Goal: Communication & Community: Answer question/provide support

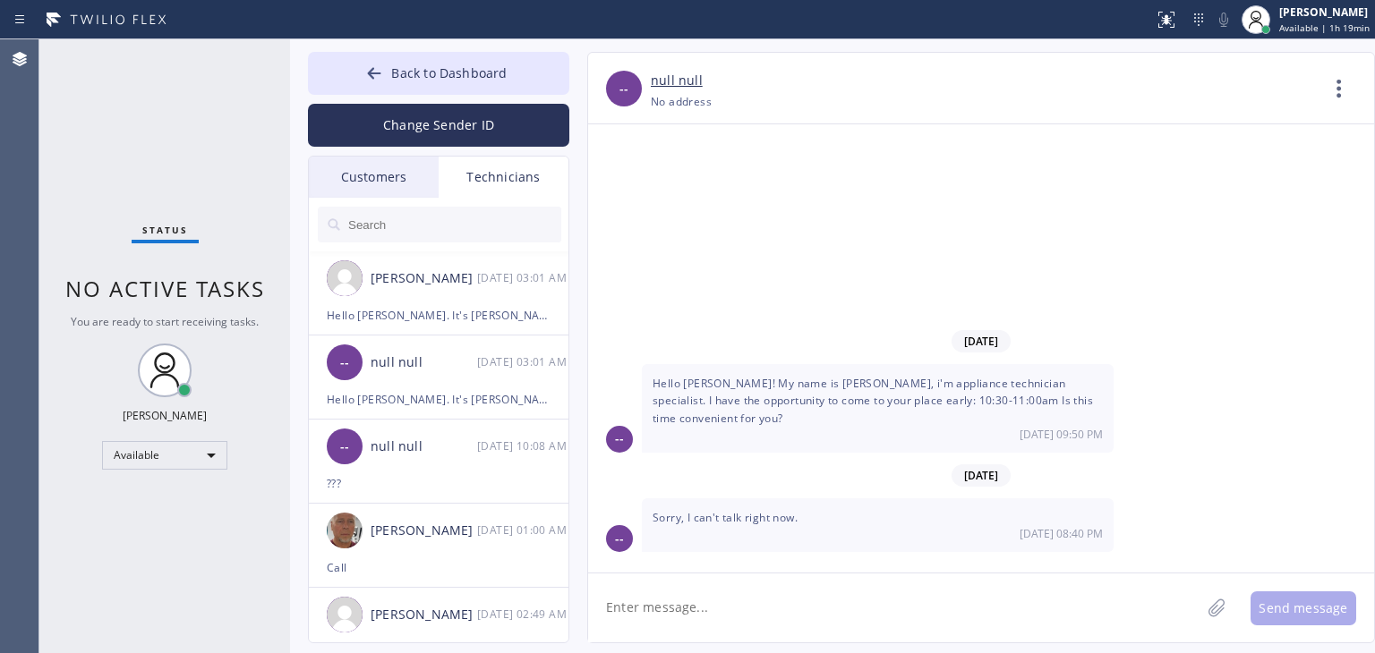
click at [388, 187] on div "Customers" at bounding box center [374, 177] width 130 height 41
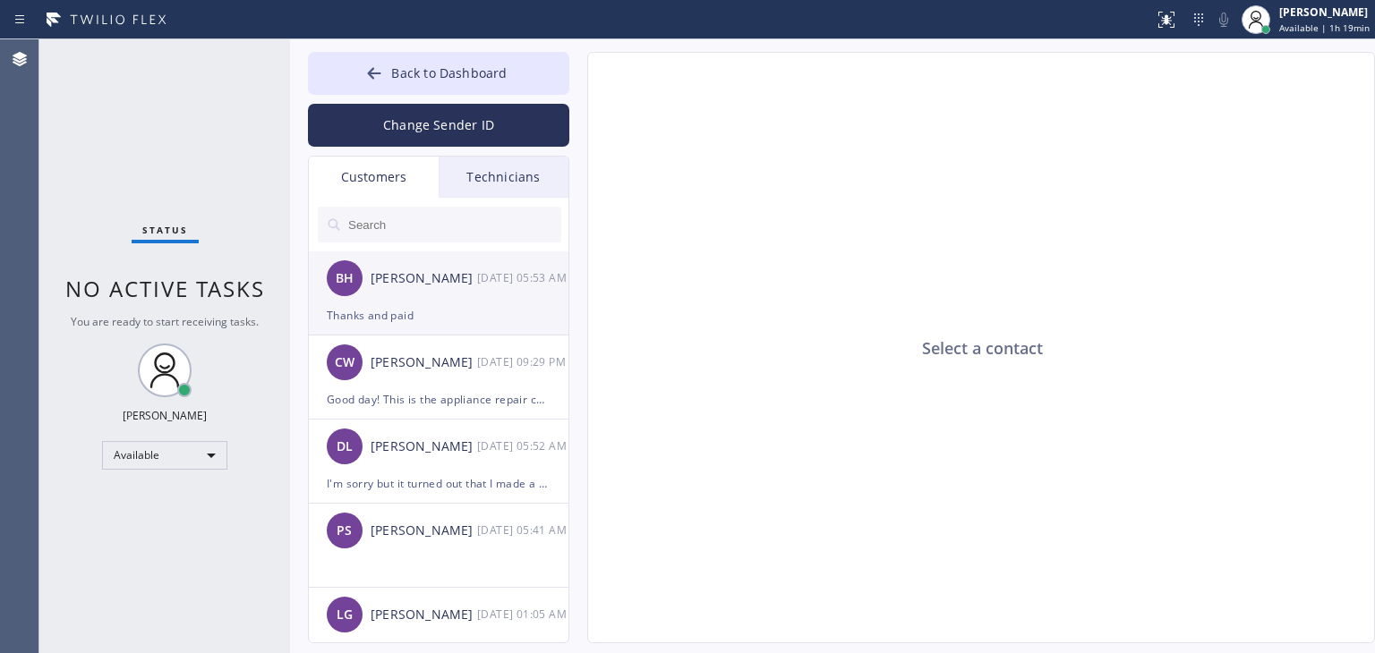
click at [429, 269] on div "[PERSON_NAME]" at bounding box center [424, 279] width 107 height 21
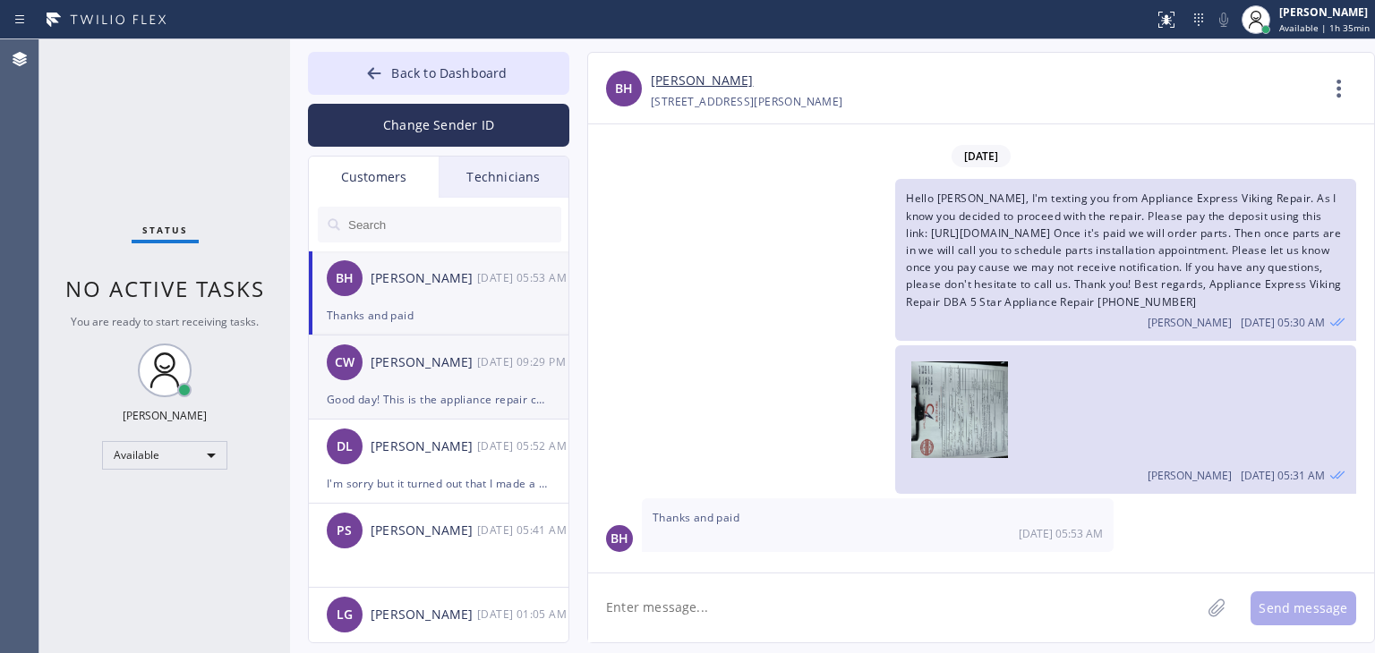
click at [478, 420] on li "[PERSON_NAME] [DATE] 09:29 PM Good day! This is the appliance repair company. U…" at bounding box center [439, 462] width 261 height 84
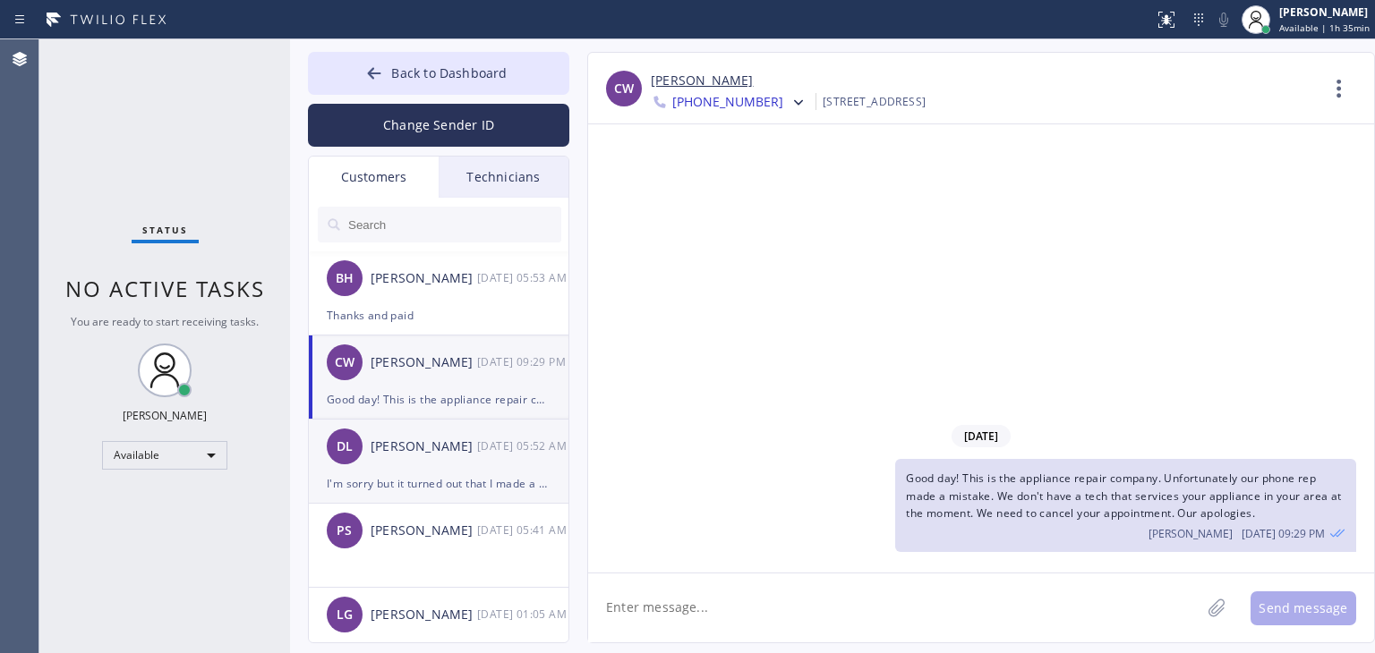
click at [459, 452] on div "[PERSON_NAME]" at bounding box center [424, 447] width 107 height 21
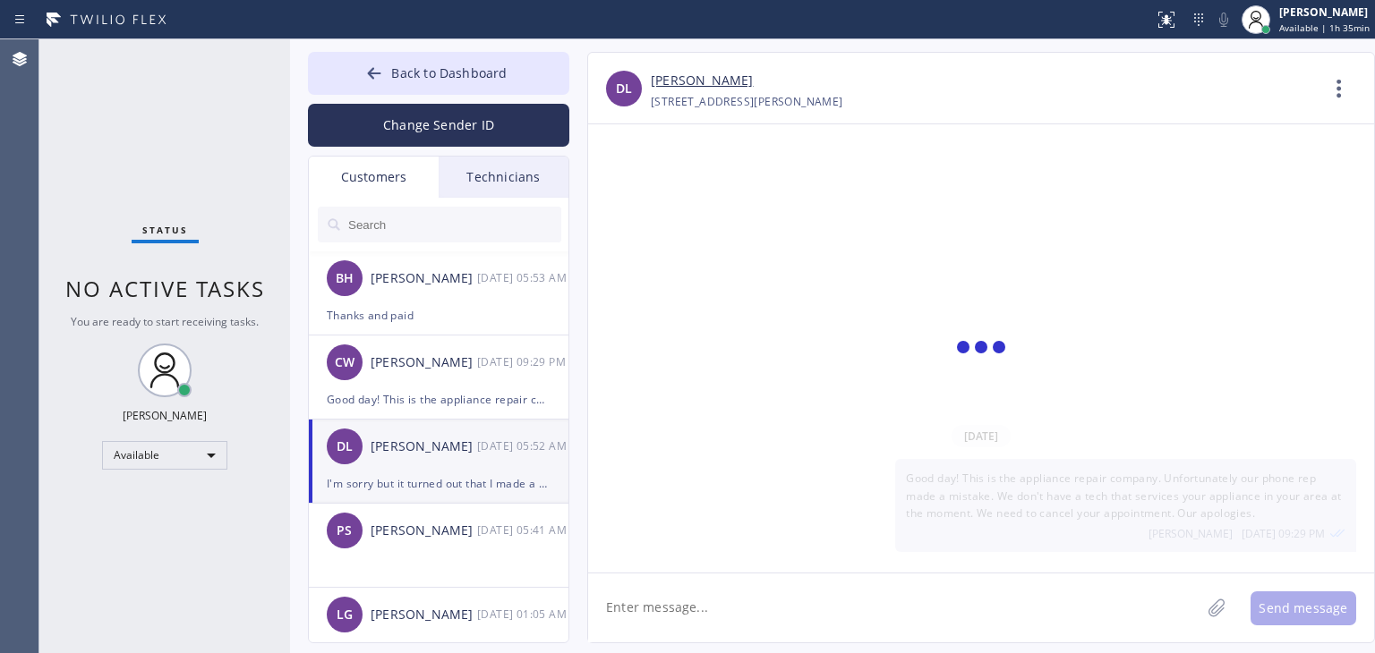
scroll to position [688, 0]
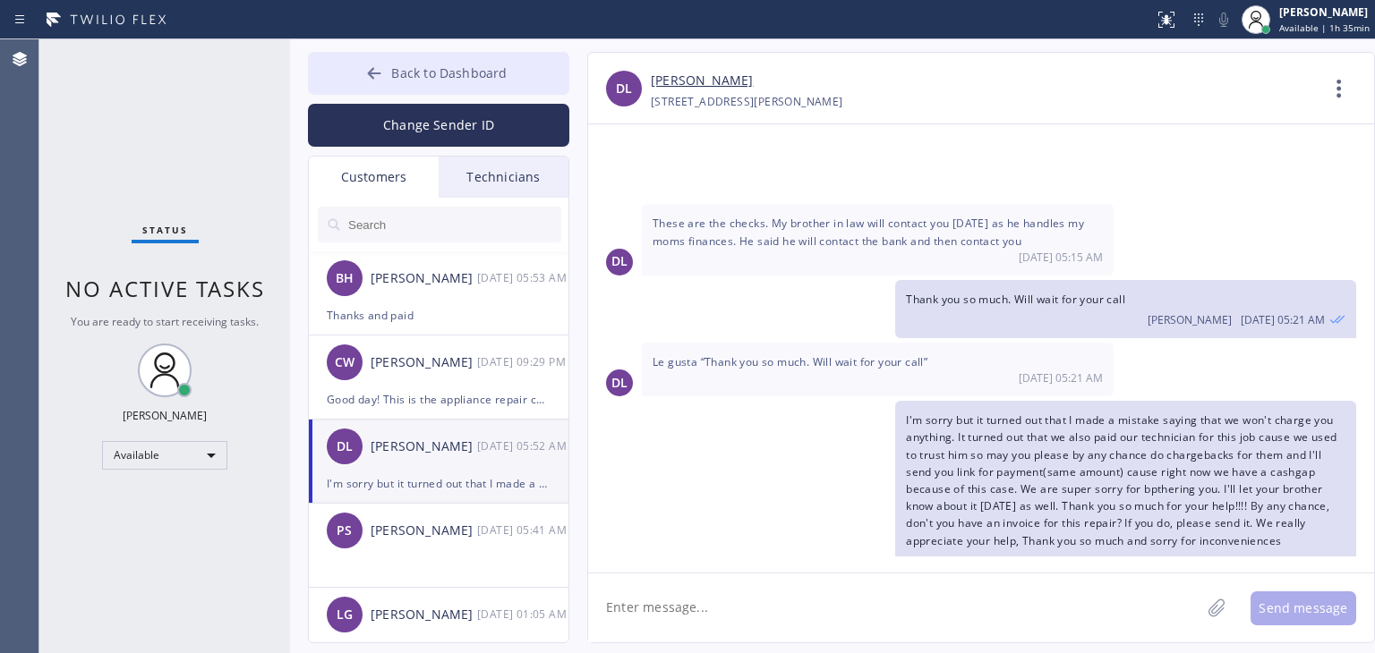
click at [483, 72] on span "Back to Dashboard" at bounding box center [448, 72] width 115 height 17
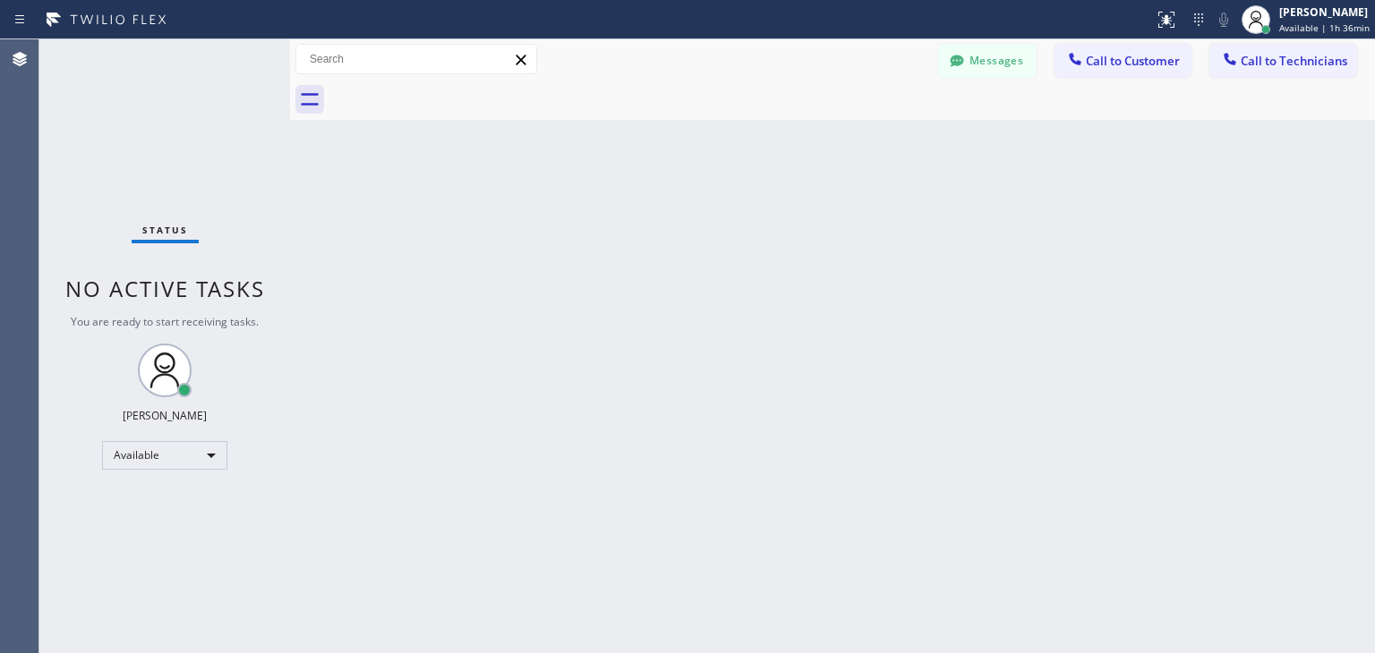
click at [828, 310] on div "Back to Dashboard Change Sender ID Customers Technicians BH [PERSON_NAME] Heart…" at bounding box center [832, 346] width 1085 height 614
click at [1257, 58] on span "Call to Technicians" at bounding box center [1293, 61] width 107 height 16
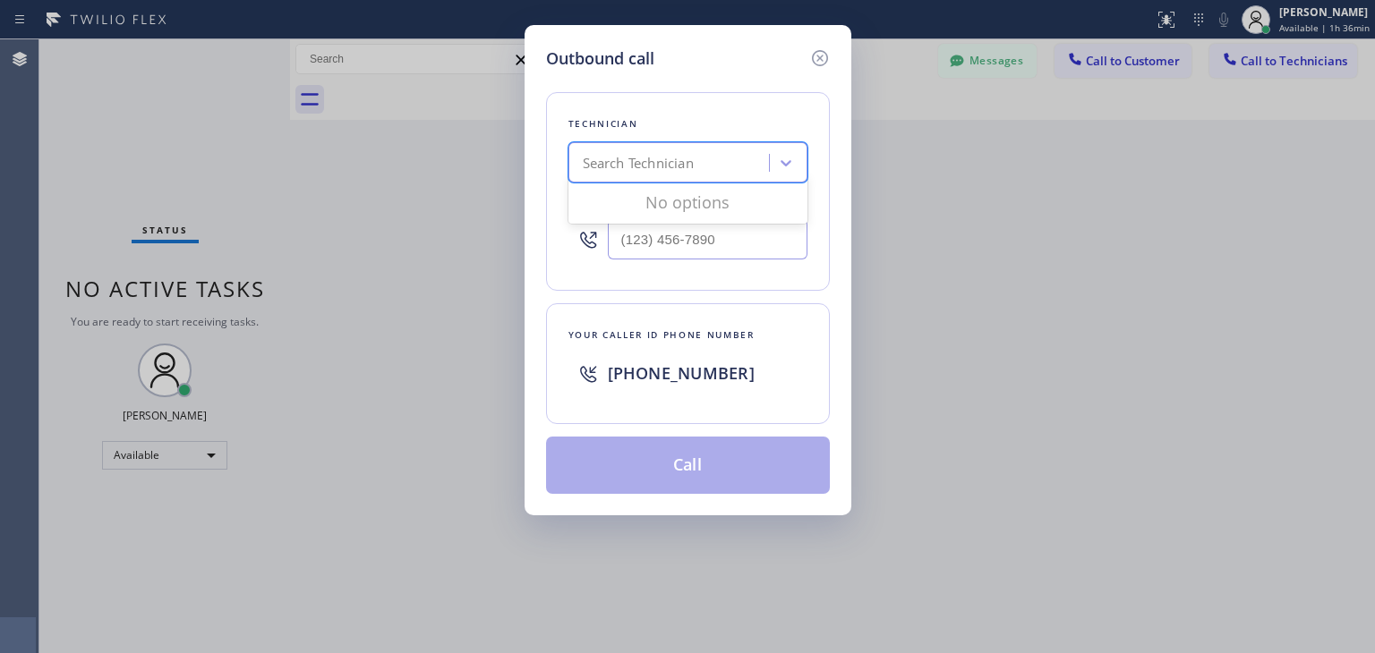
click at [720, 159] on div "Search Technician" at bounding box center [671, 163] width 195 height 31
type input "[PERSON_NAME]"
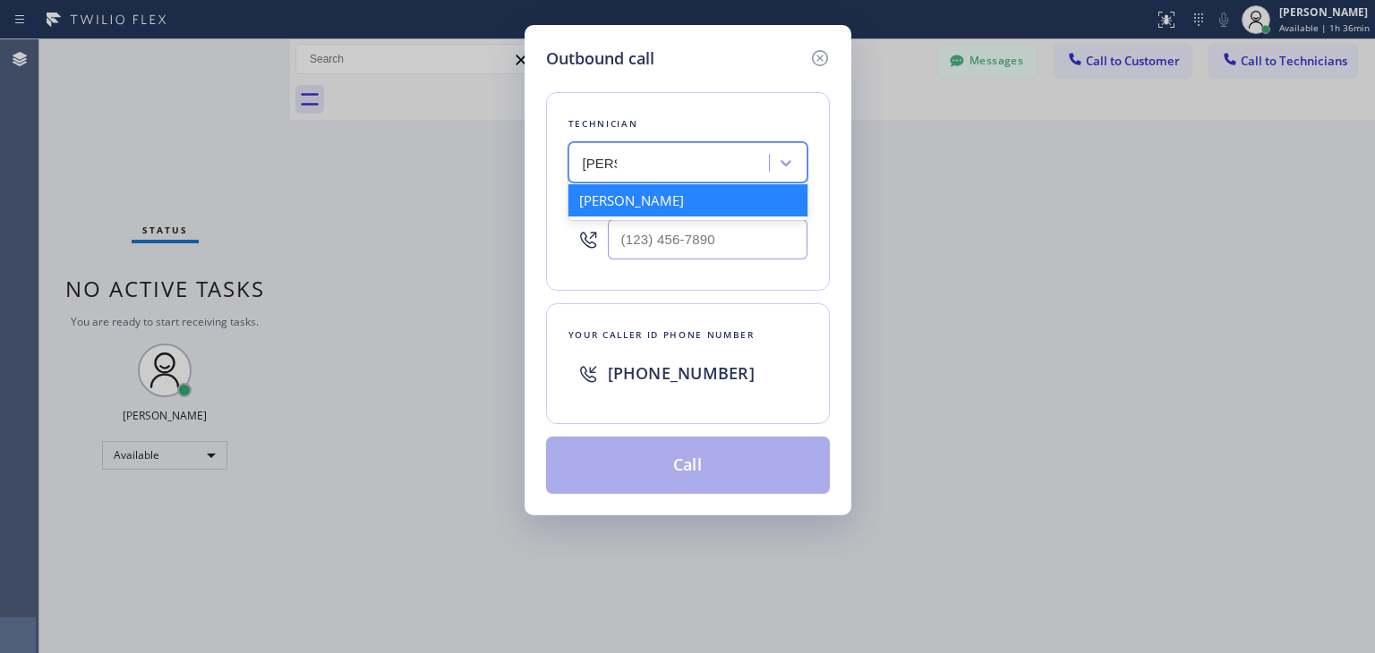
click at [705, 198] on div "[PERSON_NAME]" at bounding box center [687, 200] width 239 height 32
type input "[PHONE_NUMBER]"
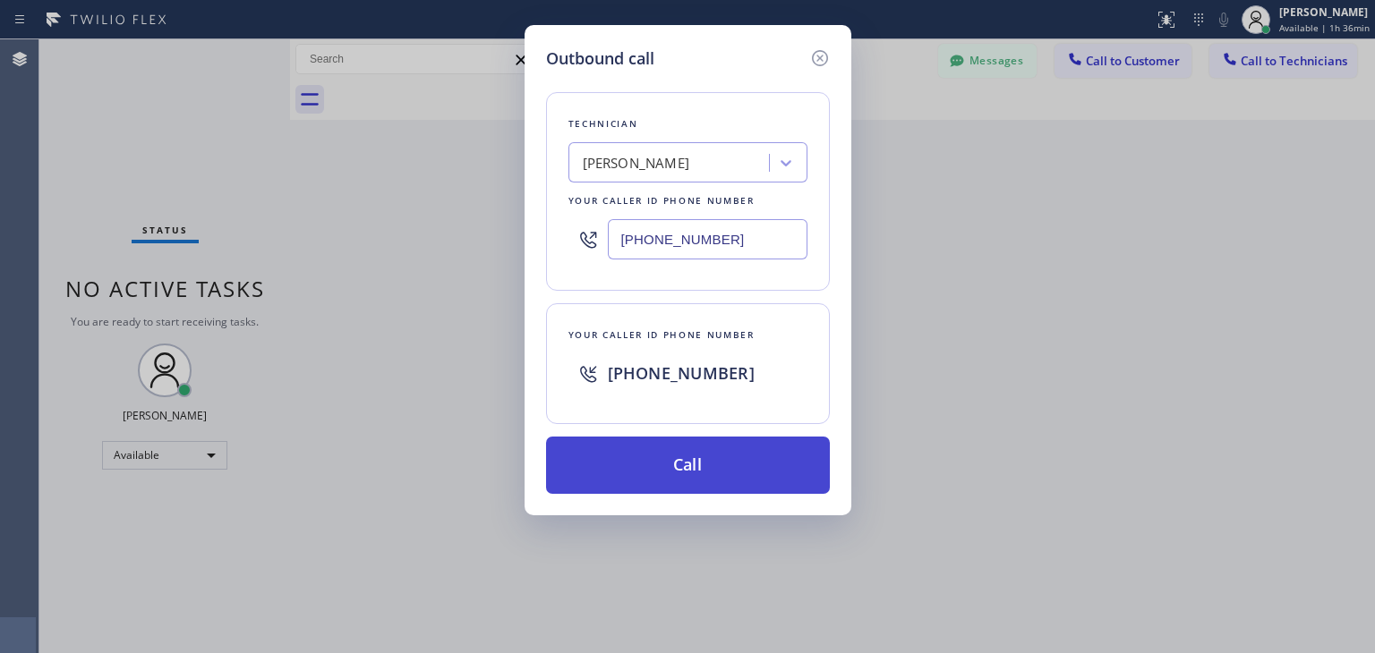
click at [700, 459] on button "Call" at bounding box center [688, 465] width 284 height 57
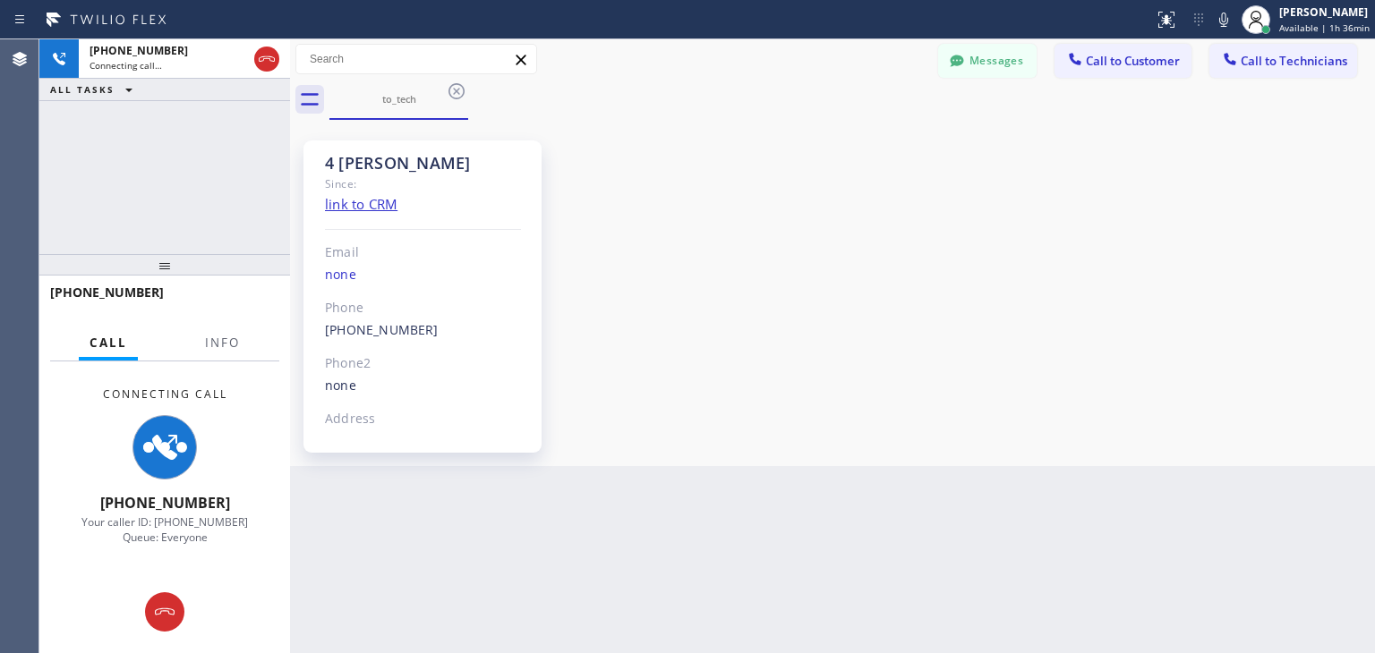
click at [993, 402] on div "4 [PERSON_NAME] Since: link to CRM Email none Phone [PHONE_NUMBER] Outbound cal…" at bounding box center [832, 292] width 1076 height 337
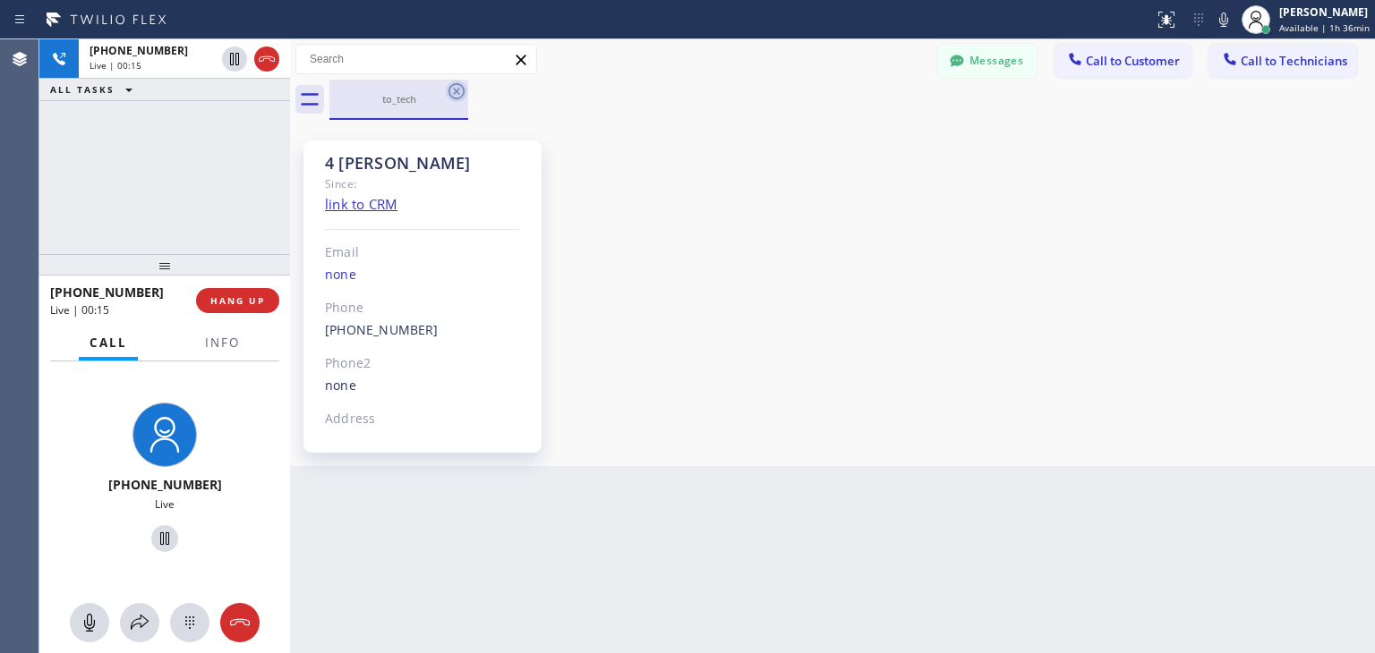
click at [461, 91] on icon at bounding box center [456, 91] width 21 height 21
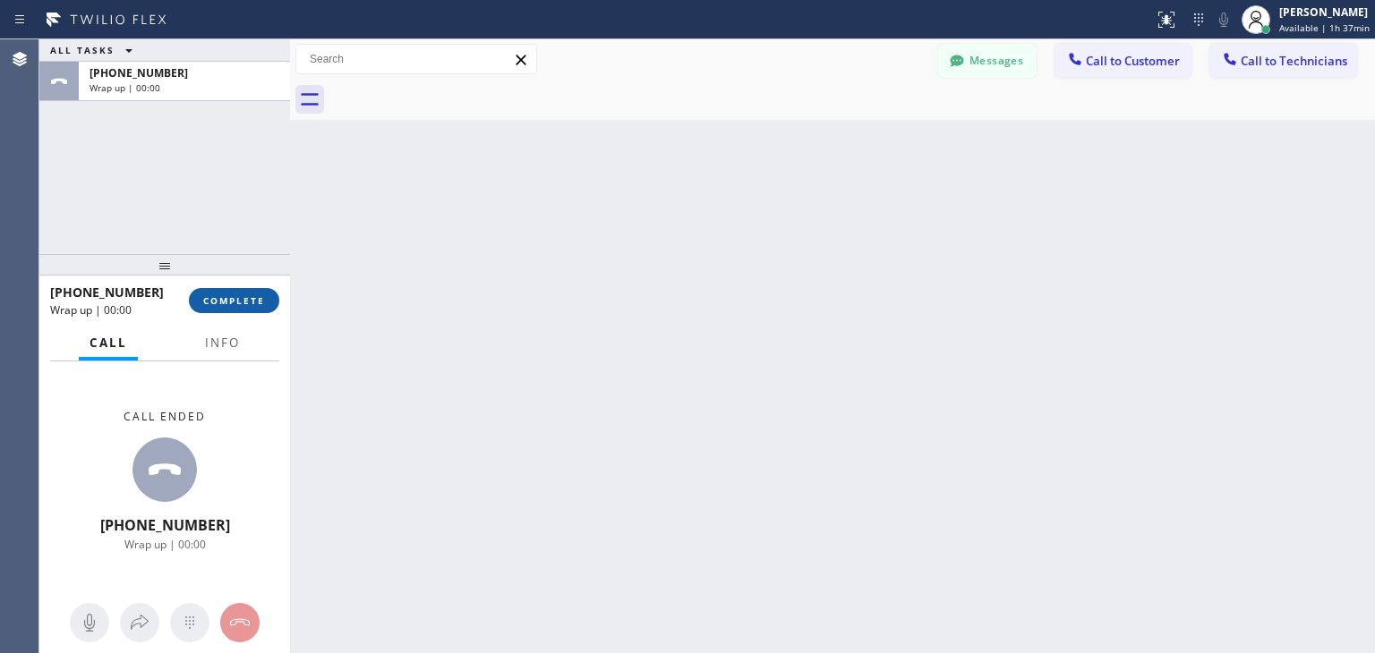
click at [209, 311] on button "COMPLETE" at bounding box center [234, 300] width 90 height 25
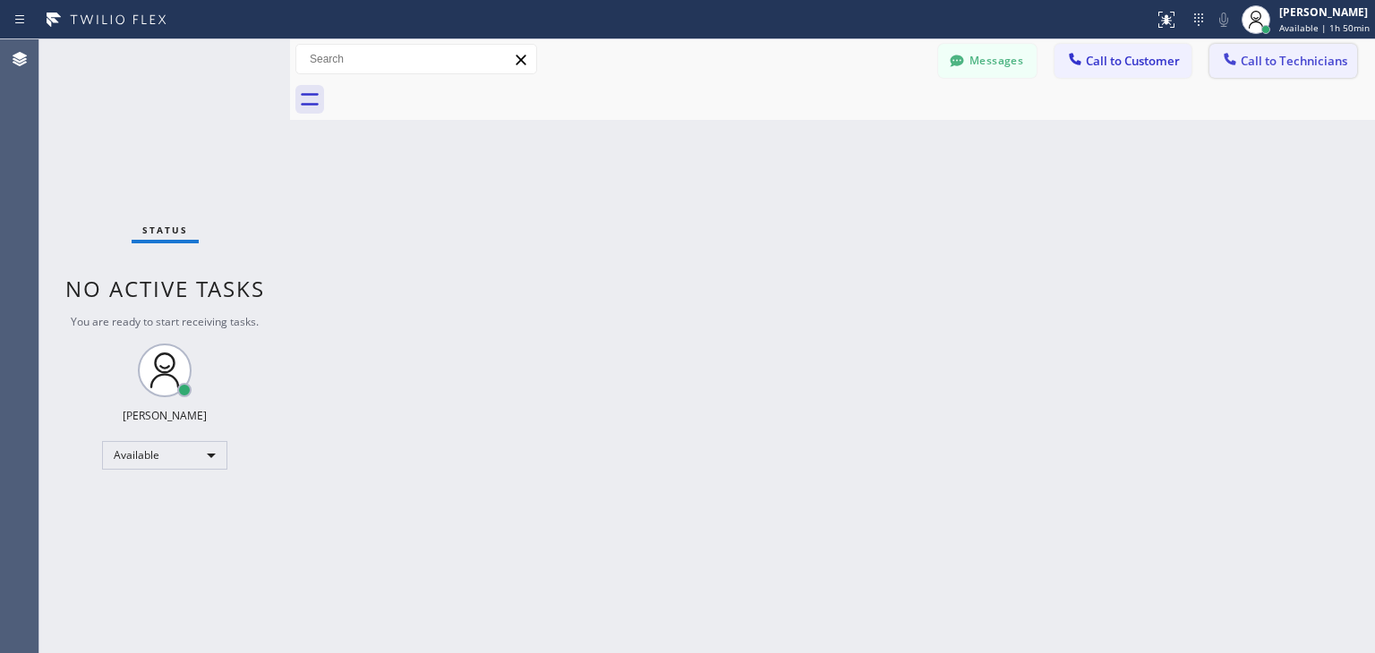
click at [1305, 67] on span "Call to Technicians" at bounding box center [1293, 61] width 107 height 16
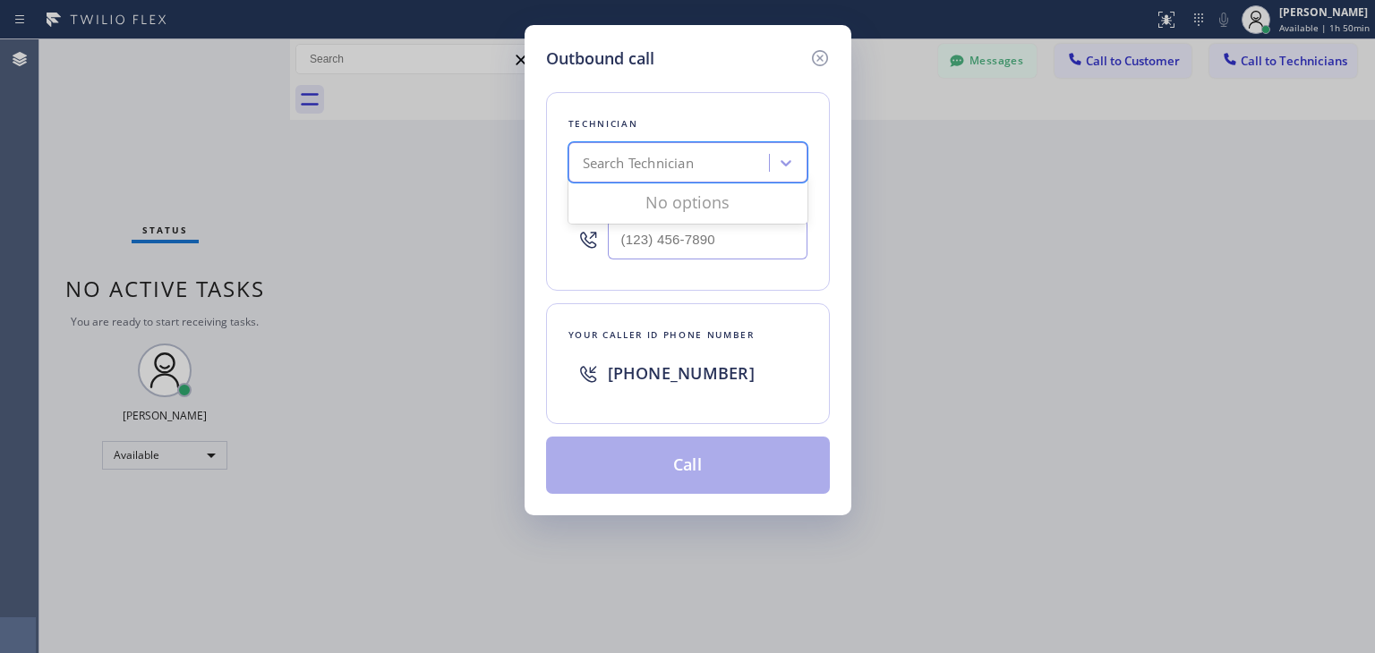
click at [652, 142] on div "Search Technician" at bounding box center [687, 162] width 239 height 40
type input "sultan"
click at [673, 204] on div "[PERSON_NAME]" at bounding box center [687, 200] width 239 height 32
type input "[PHONE_NUMBER]"
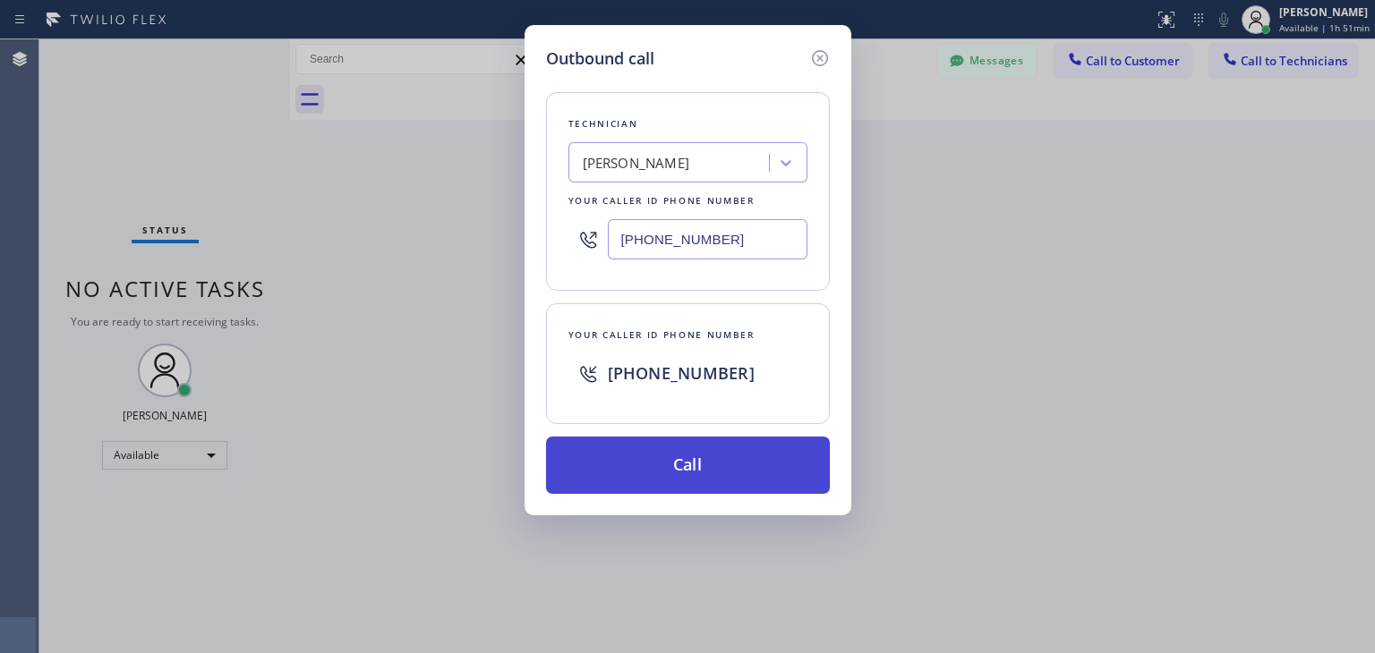
drag, startPoint x: 669, startPoint y: 499, endPoint x: 705, endPoint y: 465, distance: 49.4
click at [705, 465] on div "Outbound call Technician [PERSON_NAME] Your caller id phone number [PHONE_NUMBE…" at bounding box center [687, 270] width 327 height 490
click at [705, 465] on button "Call" at bounding box center [688, 465] width 284 height 57
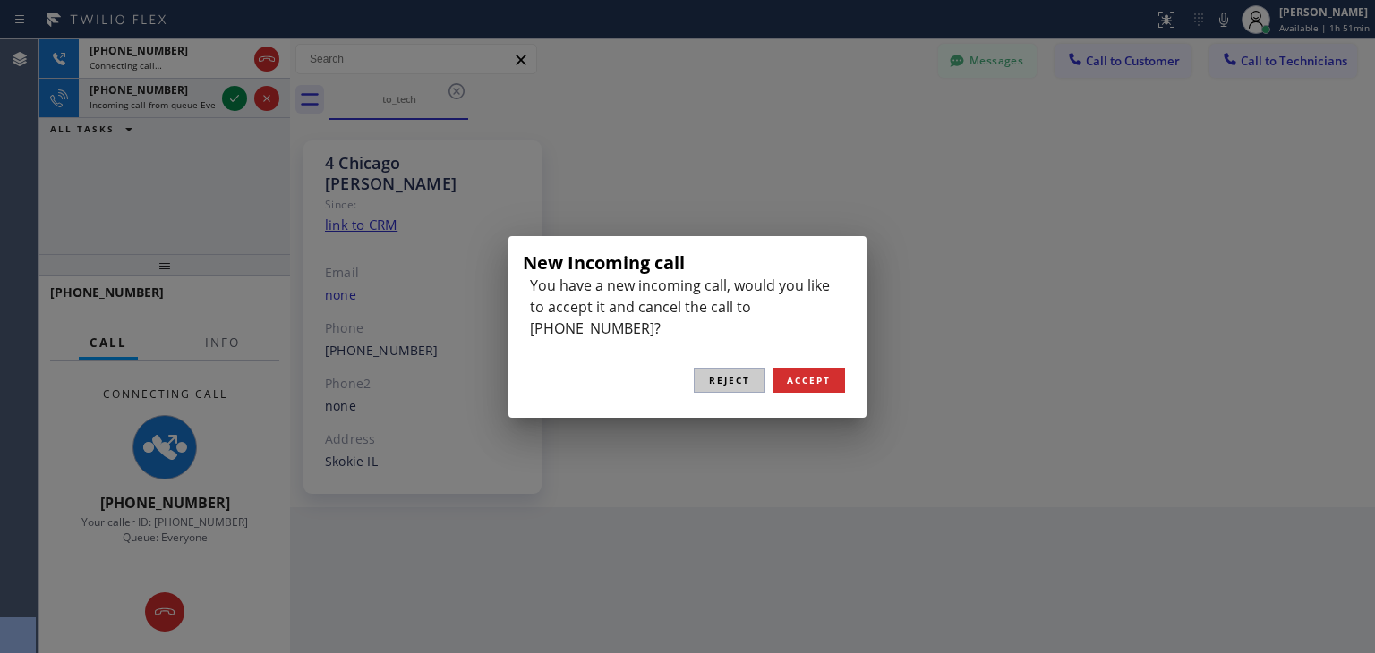
click at [750, 368] on button "Reject" at bounding box center [730, 380] width 72 height 25
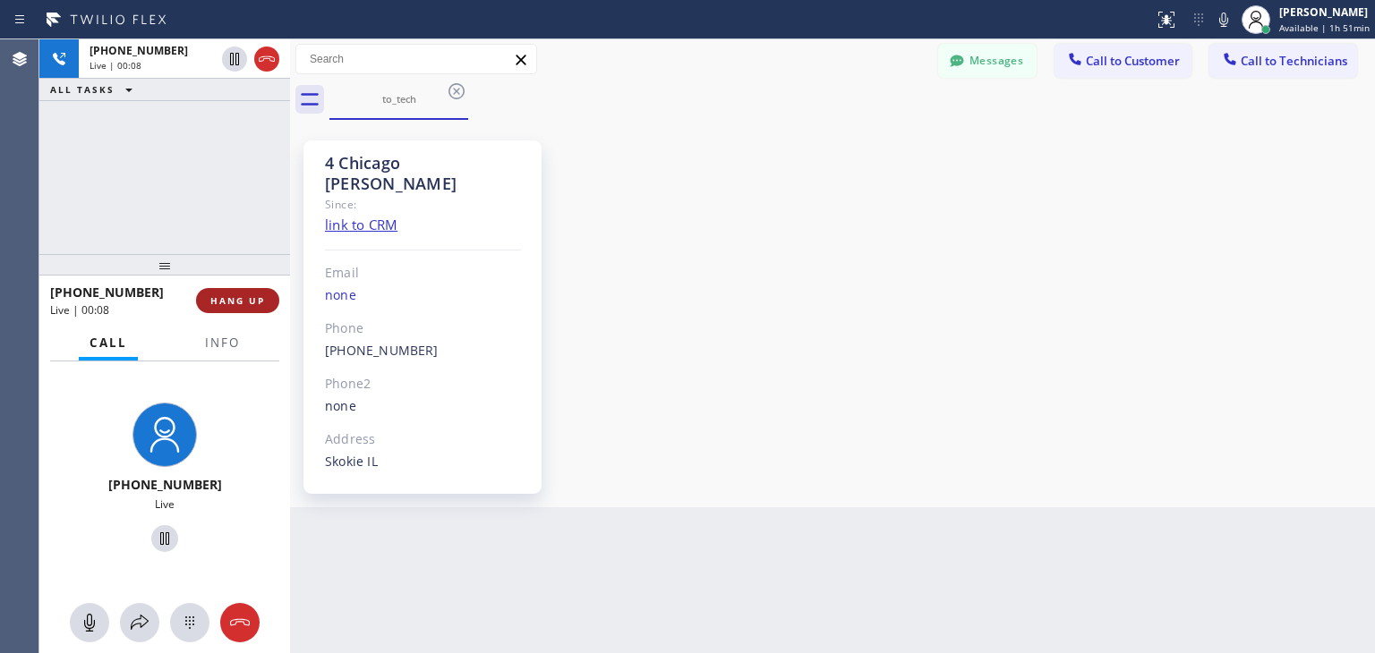
click at [269, 305] on button "HANG UP" at bounding box center [237, 300] width 83 height 25
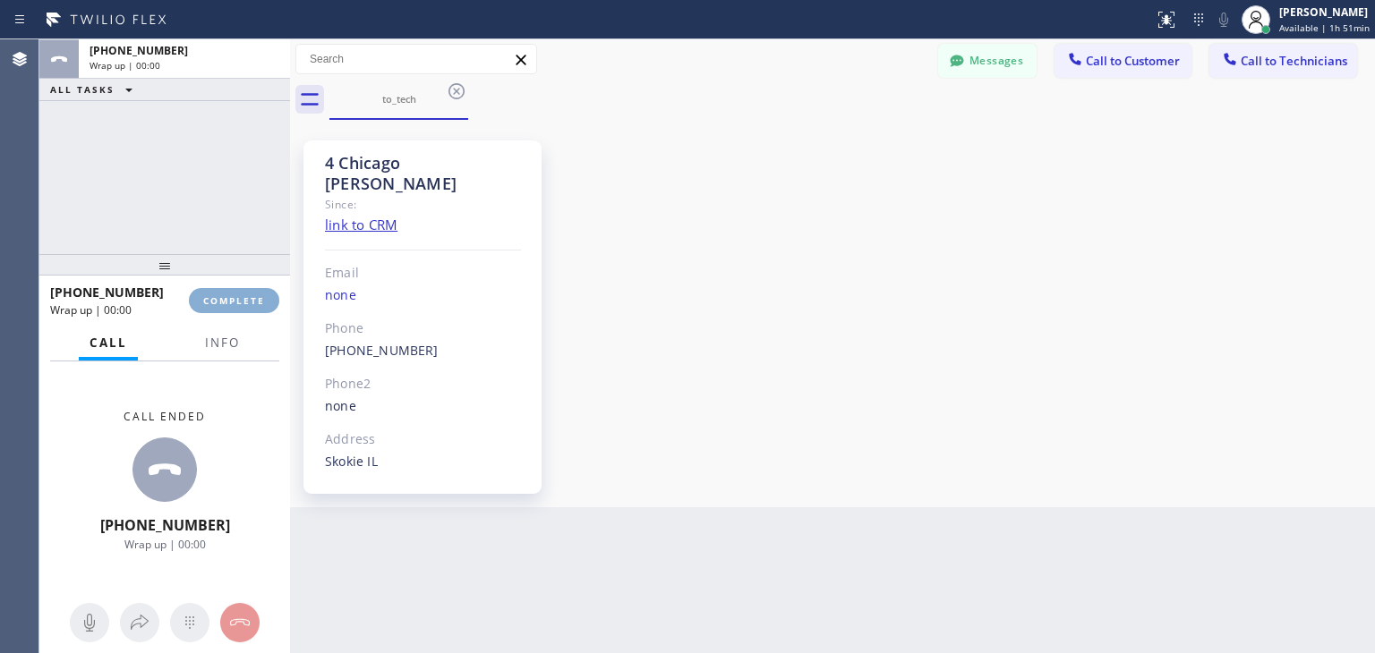
click at [269, 305] on button "COMPLETE" at bounding box center [234, 300] width 90 height 25
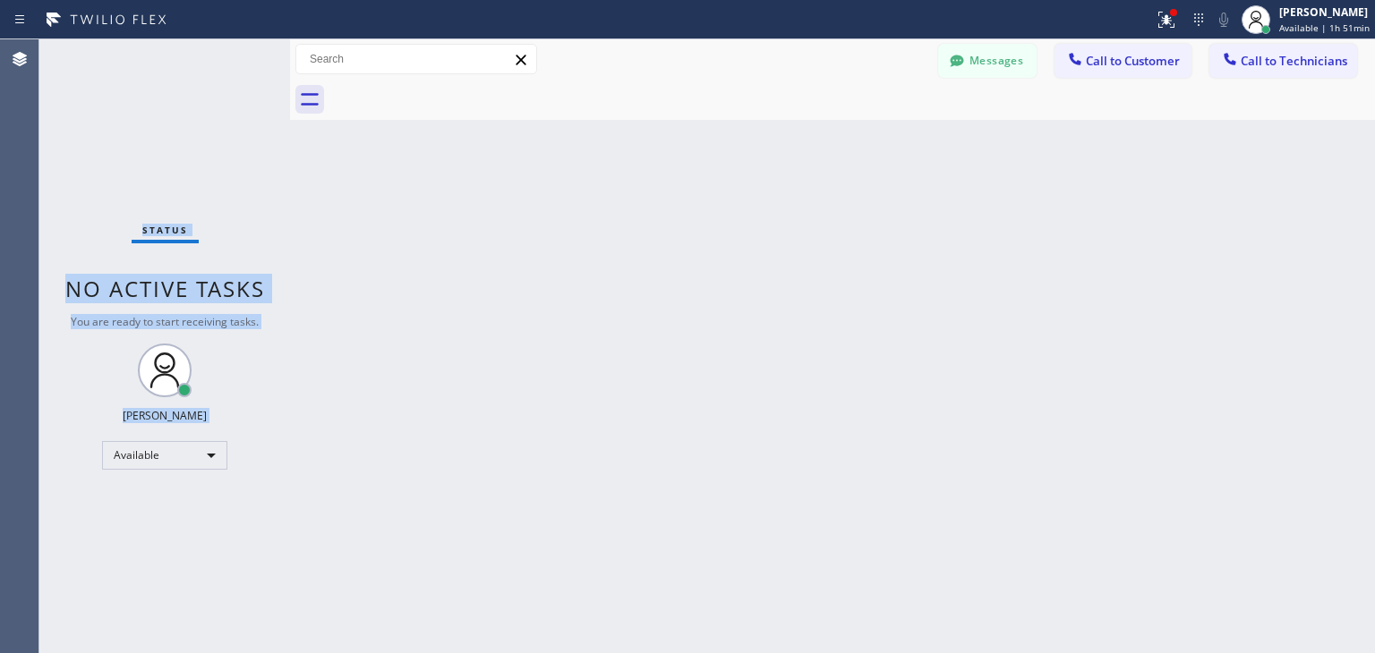
click at [269, 305] on div "Status No active tasks You are ready to start receiving tasks. [PERSON_NAME] Av…" at bounding box center [164, 346] width 251 height 614
click at [1149, 63] on span "Call to Customer" at bounding box center [1133, 61] width 94 height 16
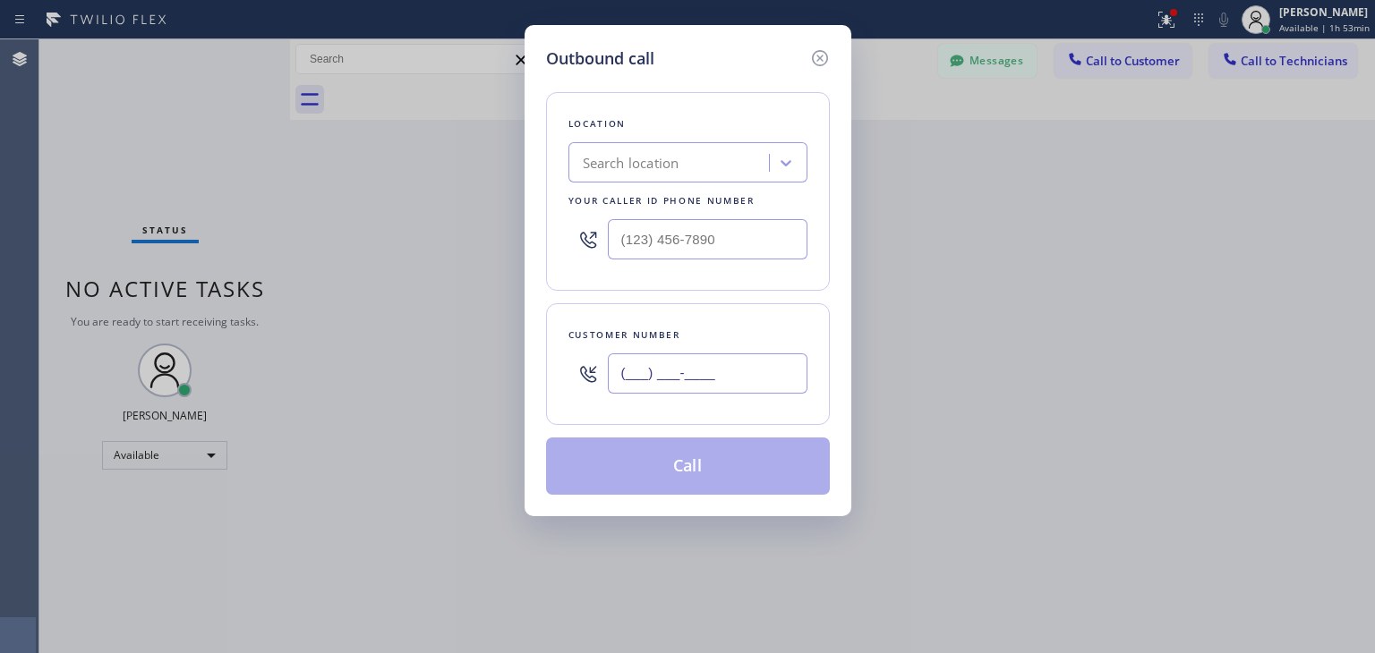
paste input "760) 802-0042"
click at [719, 378] on input "[PHONE_NUMBER]" at bounding box center [708, 374] width 200 height 40
type input "[PHONE_NUMBER]"
click at [603, 140] on div "Location Search location Your caller id phone number" at bounding box center [688, 191] width 284 height 199
paste input "Viking Appliance Repair Masters"
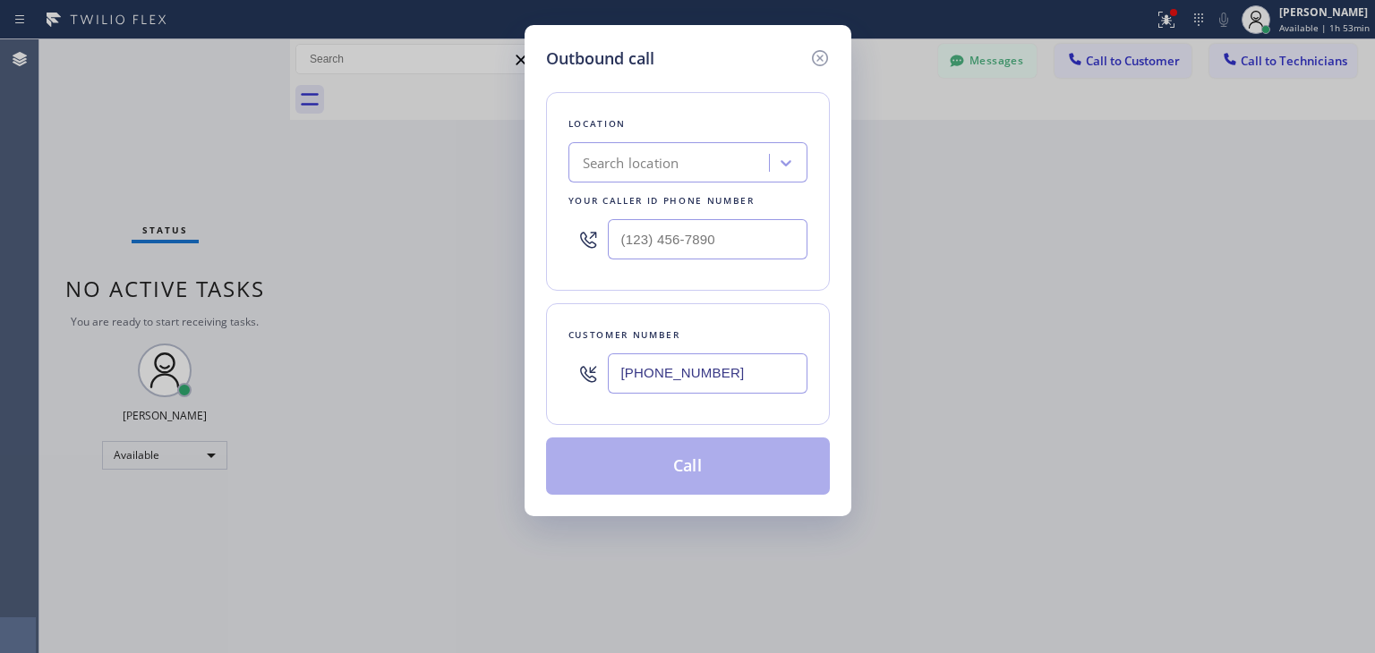
type input "Viking Appliance Repair Masters"
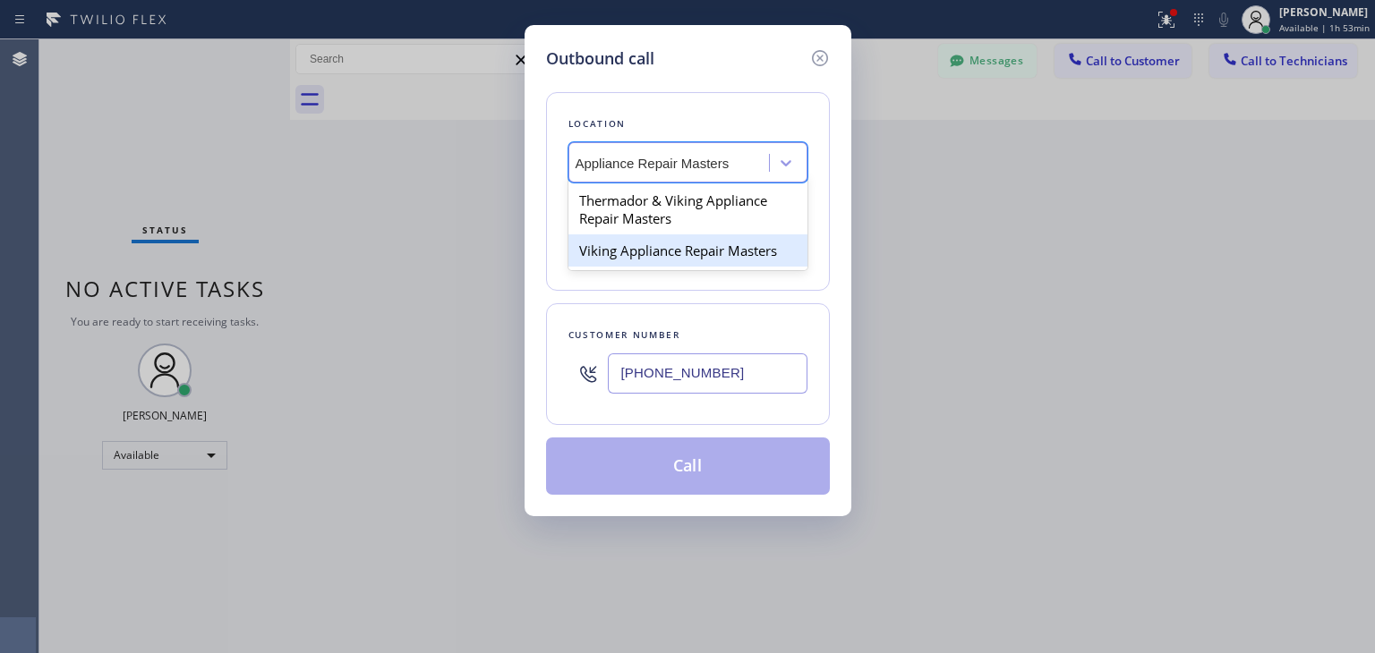
drag, startPoint x: 709, startPoint y: 208, endPoint x: 709, endPoint y: 243, distance: 34.9
click at [709, 243] on div "Thermador & Viking Appliance Repair Masters Viking Appliance Repair Masters" at bounding box center [687, 226] width 239 height 90
click at [722, 257] on div "Viking Appliance Repair Masters" at bounding box center [687, 250] width 239 height 32
type input "[PHONE_NUMBER]"
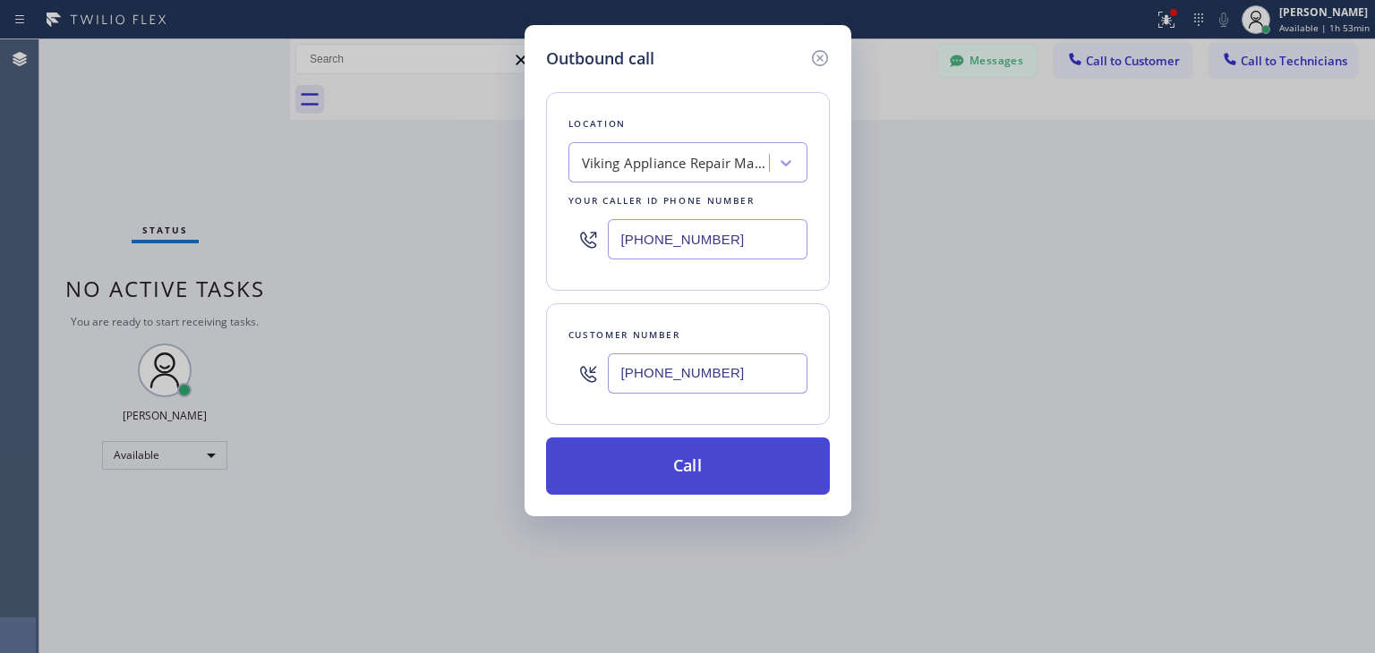
click at [728, 452] on button "Call" at bounding box center [688, 466] width 284 height 57
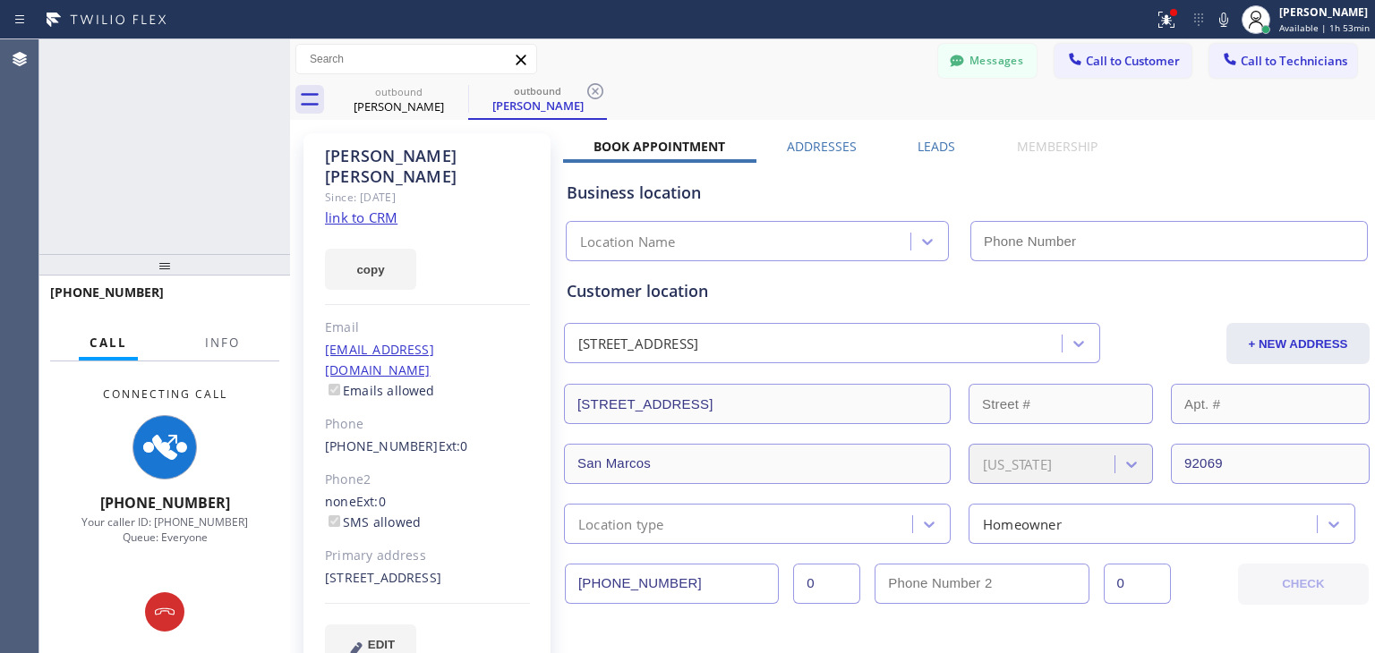
type input "[PHONE_NUMBER]"
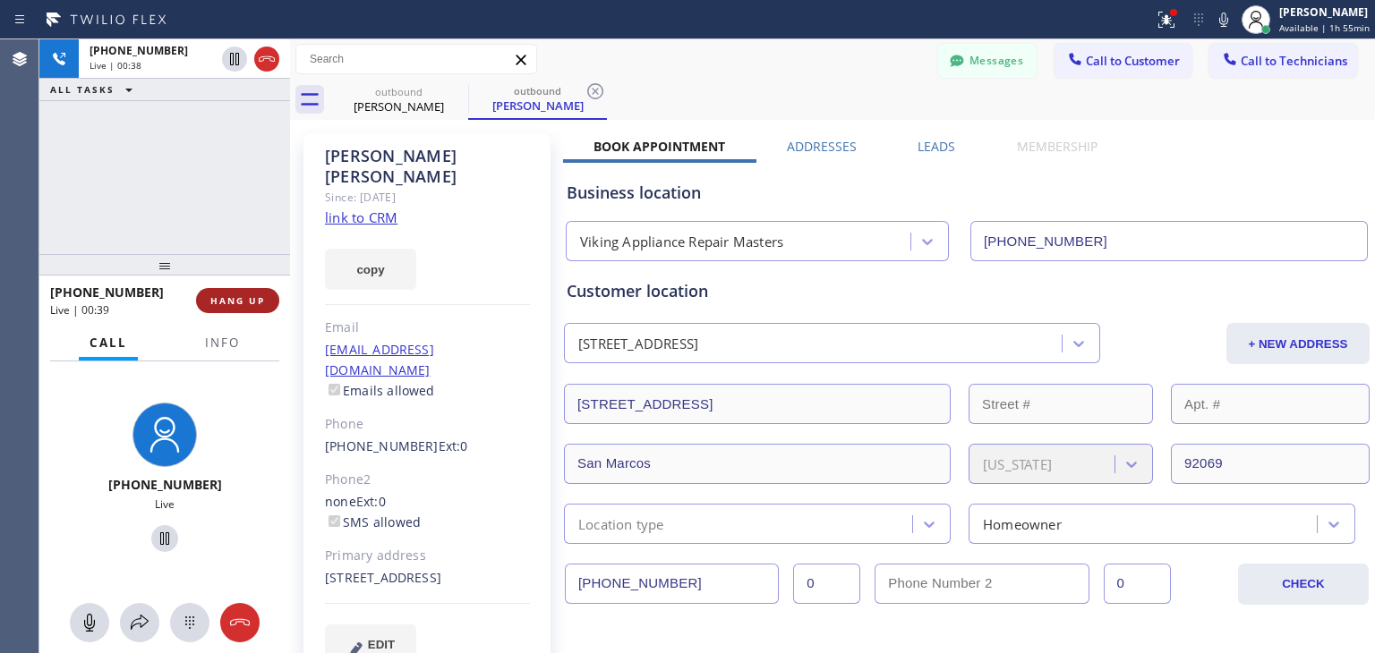
click at [239, 298] on span "HANG UP" at bounding box center [237, 300] width 55 height 13
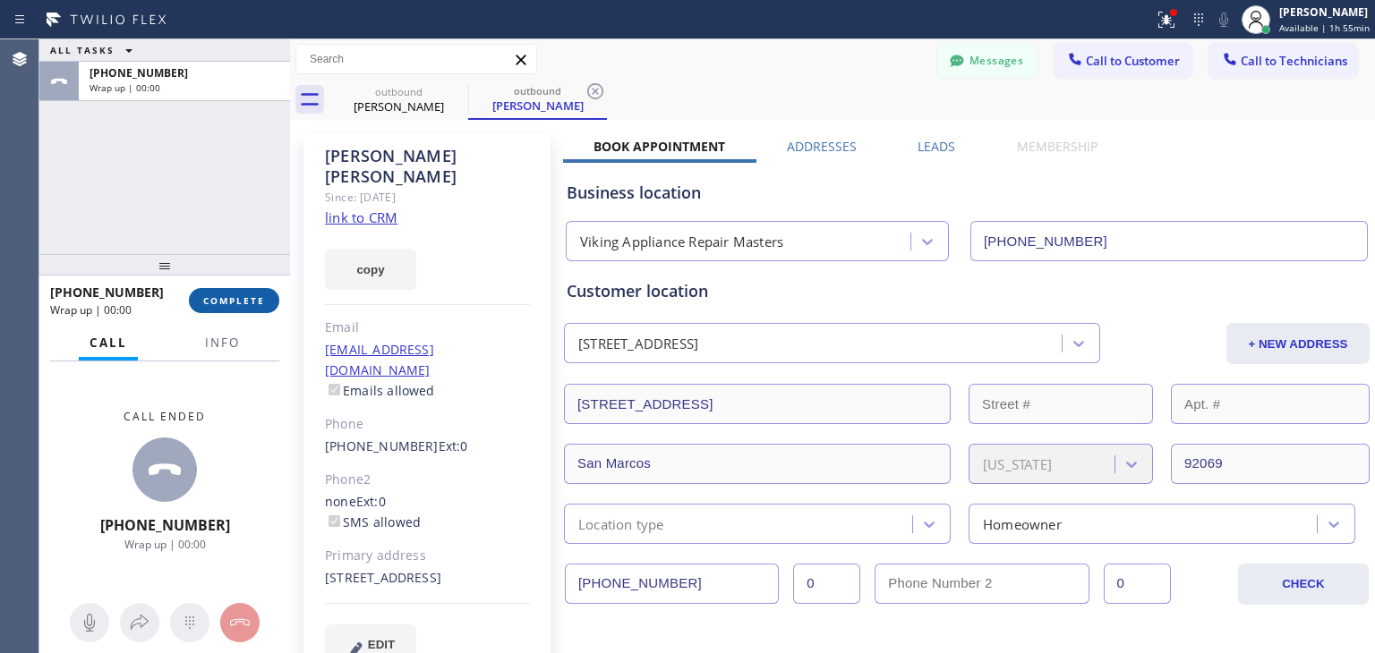
click at [239, 298] on span "COMPLETE" at bounding box center [234, 300] width 62 height 13
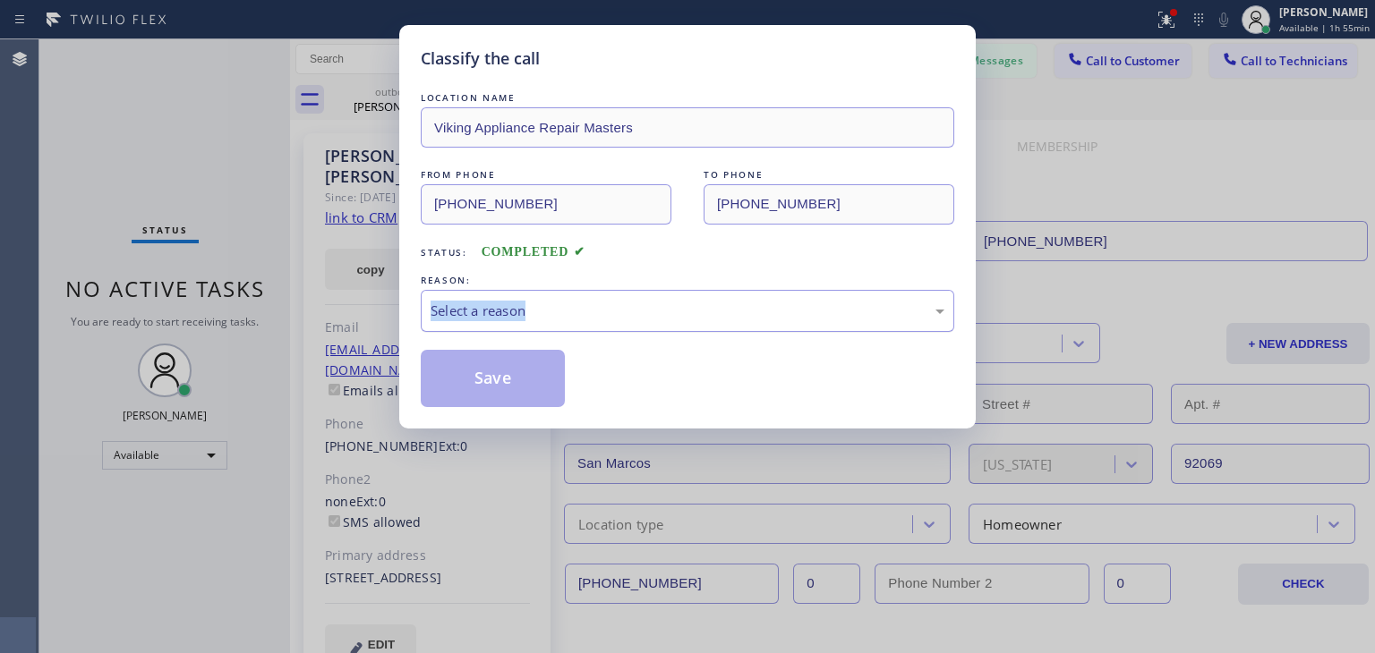
drag, startPoint x: 239, startPoint y: 298, endPoint x: 505, endPoint y: 317, distance: 266.5
click at [505, 317] on div "Classify the call LOCATION NAME Viking Appliance Repair Masters FROM PHONE [PHO…" at bounding box center [687, 326] width 1375 height 653
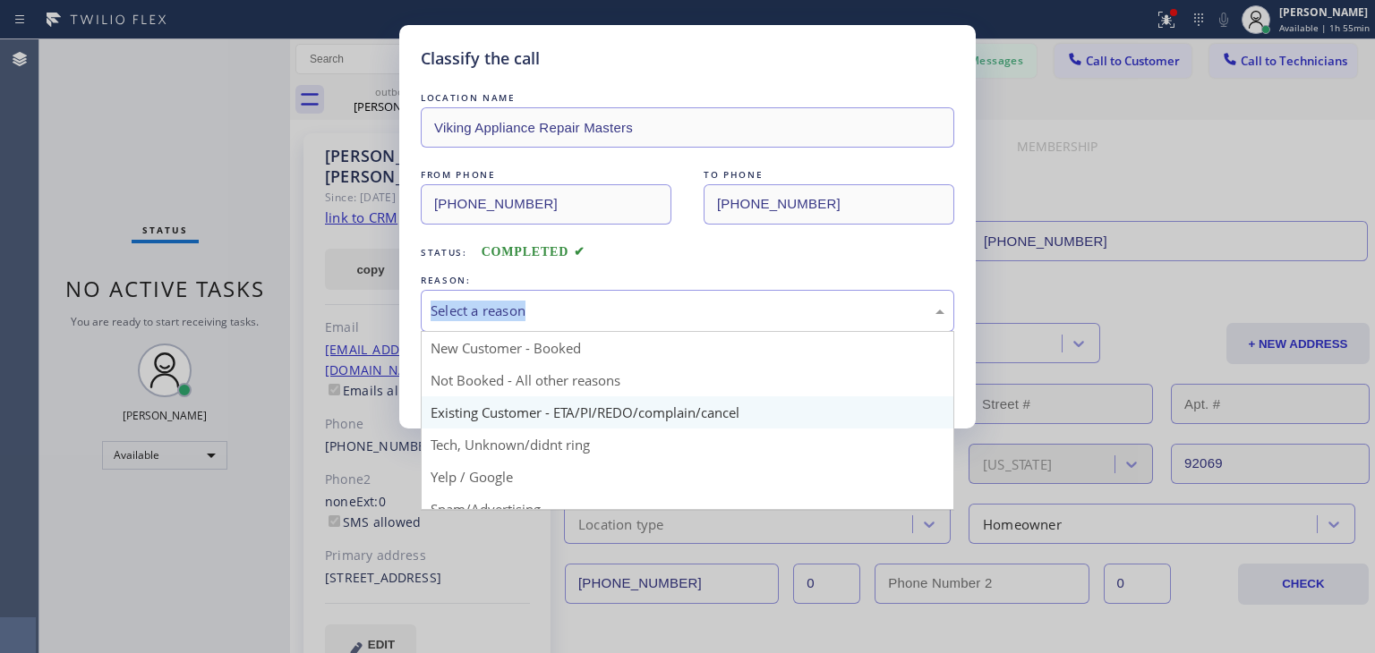
drag, startPoint x: 505, startPoint y: 317, endPoint x: 537, endPoint y: 413, distance: 101.0
click at [537, 332] on div "Select a reason New Customer - Booked Not Booked - All other reasons Existing C…" at bounding box center [687, 311] width 533 height 42
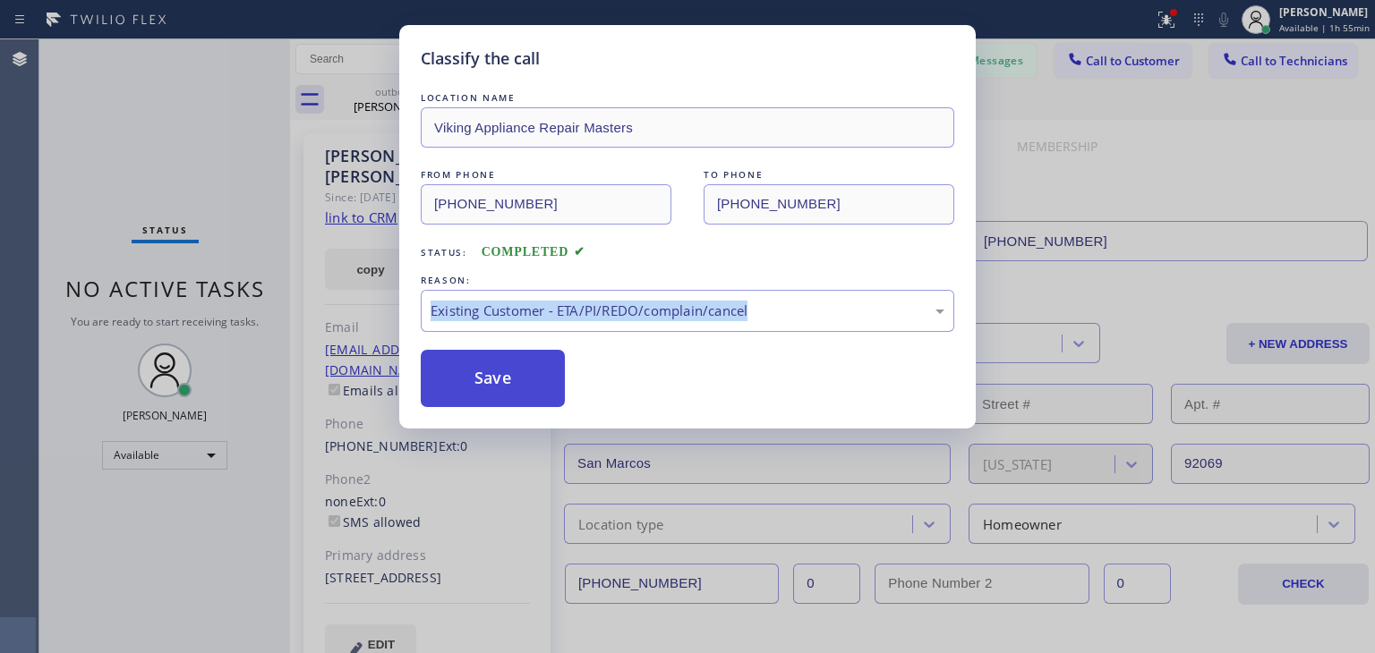
click at [464, 359] on button "Save" at bounding box center [493, 378] width 144 height 57
